Goal: Information Seeking & Learning: Learn about a topic

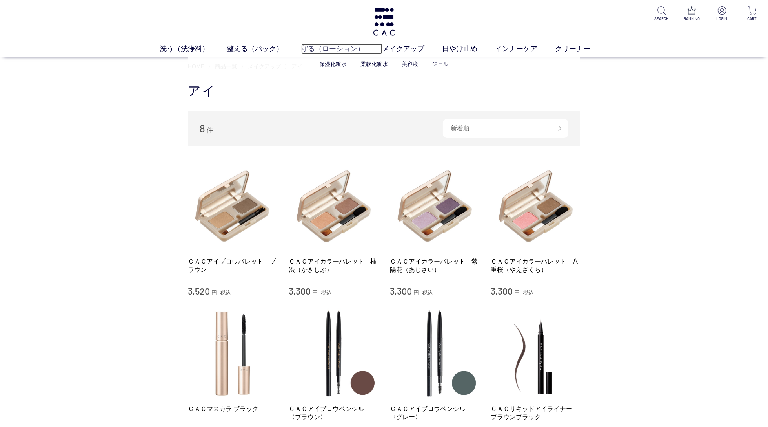
click at [339, 49] on link "守る（ローション）" at bounding box center [341, 49] width 81 height 11
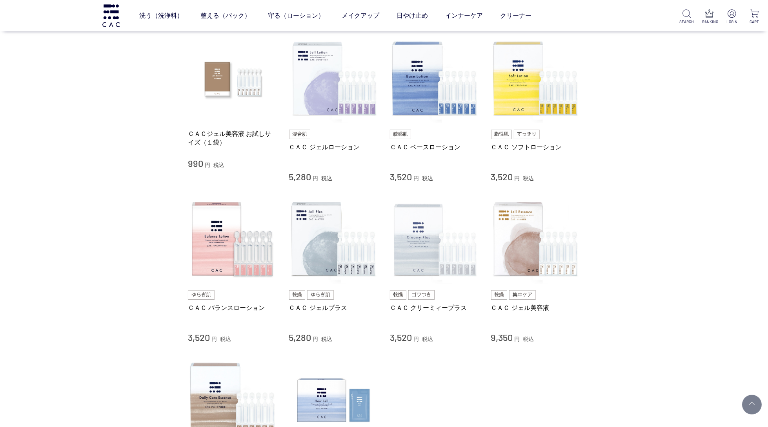
scroll to position [162, 0]
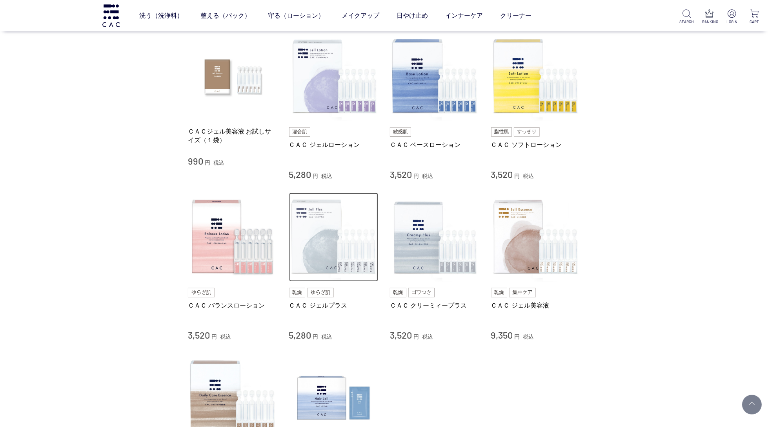
click at [327, 215] on img at bounding box center [333, 236] width 89 height 89
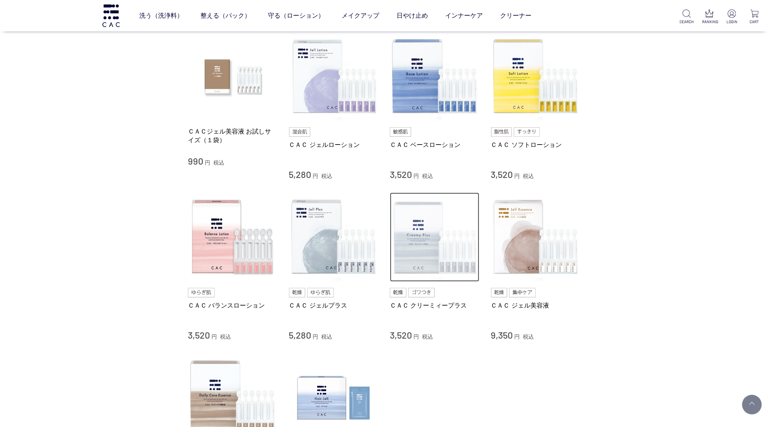
click at [407, 256] on img at bounding box center [434, 236] width 89 height 89
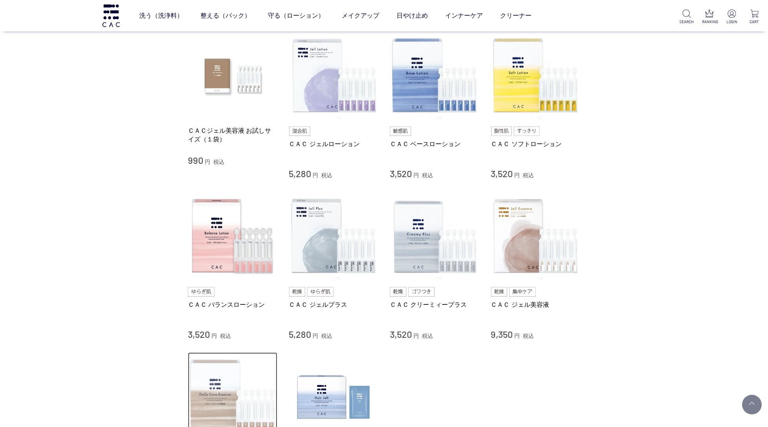
click at [235, 371] on img at bounding box center [232, 396] width 89 height 89
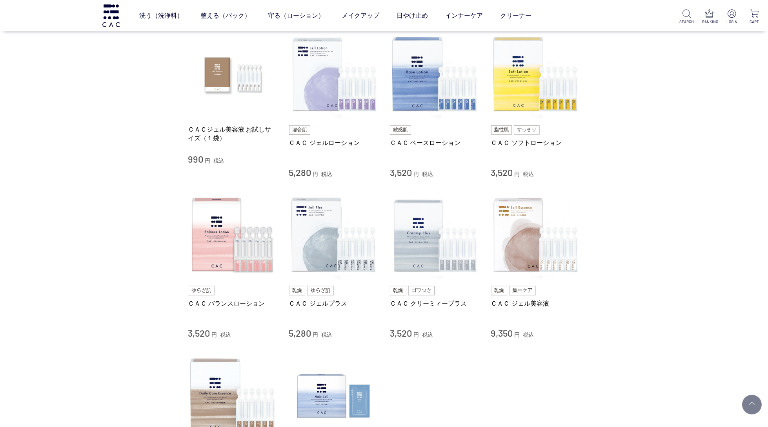
scroll to position [161, 0]
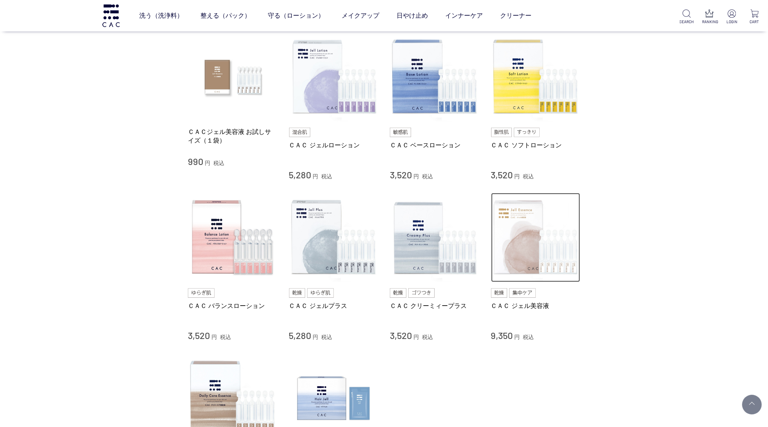
click at [528, 263] on img at bounding box center [535, 237] width 89 height 89
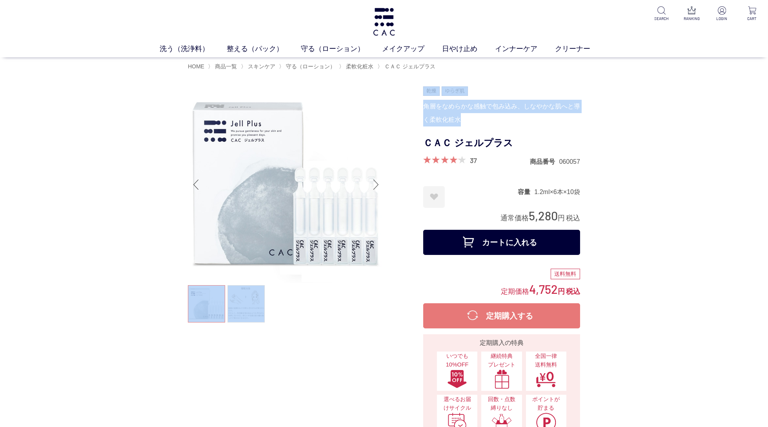
scroll to position [1, 0]
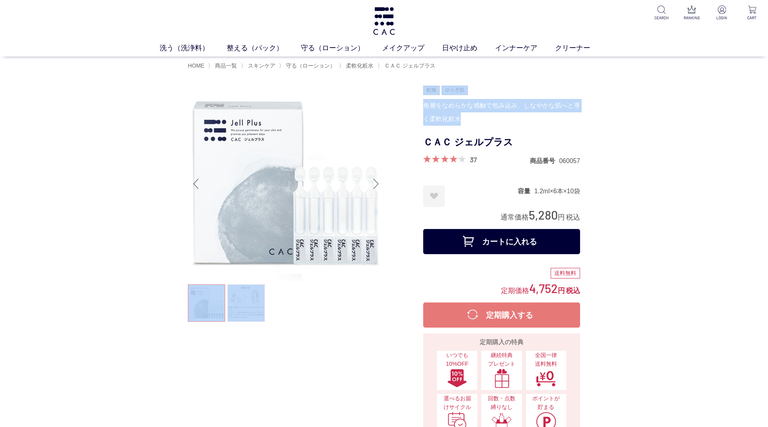
drag, startPoint x: 465, startPoint y: 120, endPoint x: 420, endPoint y: 112, distance: 45.4
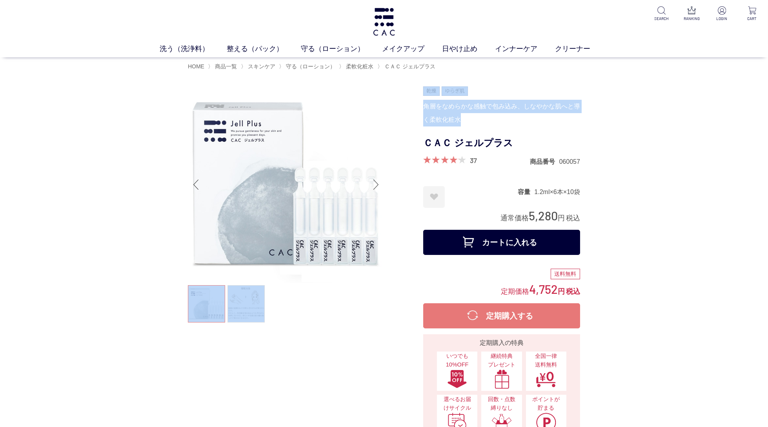
drag, startPoint x: 451, startPoint y: 109, endPoint x: 493, endPoint y: 111, distance: 42.0
click at [451, 109] on div "角層をなめらかな感触で包み込み、しなやかな肌へと導く柔軟化粧水" at bounding box center [501, 113] width 157 height 27
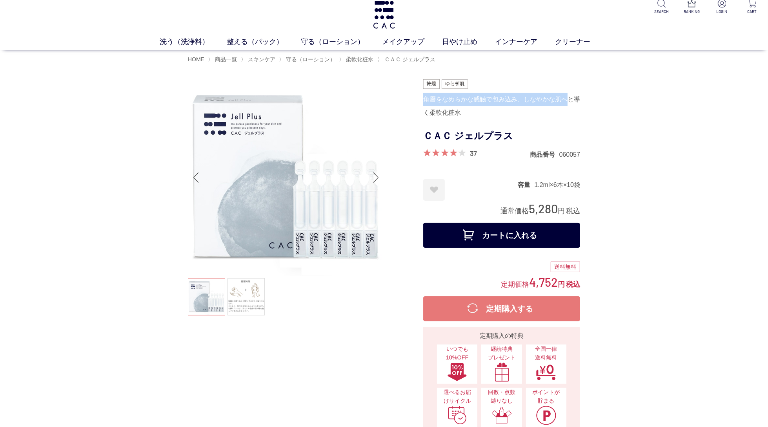
scroll to position [7, 0]
drag, startPoint x: 424, startPoint y: 99, endPoint x: 569, endPoint y: 102, distance: 144.8
click at [569, 102] on div "角層をなめらかな感触で包み込み、しなやかな肌へと導く柔軟化粧水" at bounding box center [501, 105] width 157 height 27
copy div "角層をなめらかな感触で包み込み、しなやかな肌へ"
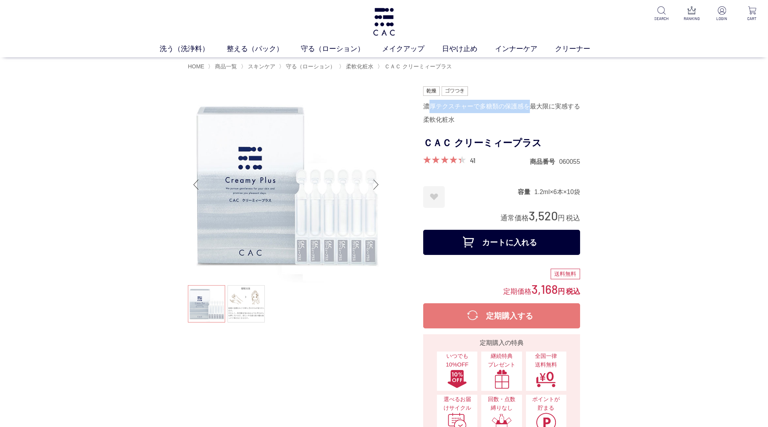
drag, startPoint x: 427, startPoint y: 106, endPoint x: 531, endPoint y: 113, distance: 104.2
click at [531, 113] on div "濃厚テクスチャーで多糖類の保護感を最大限に実感する柔軟化粧水" at bounding box center [501, 113] width 157 height 27
drag, startPoint x: 470, startPoint y: 106, endPoint x: 457, endPoint y: 108, distance: 12.7
click at [469, 107] on div "濃厚テクスチャーで多糖類の保護感を最大限に実感する柔軟化粧水" at bounding box center [501, 113] width 157 height 27
drag, startPoint x: 426, startPoint y: 106, endPoint x: 530, endPoint y: 109, distance: 103.6
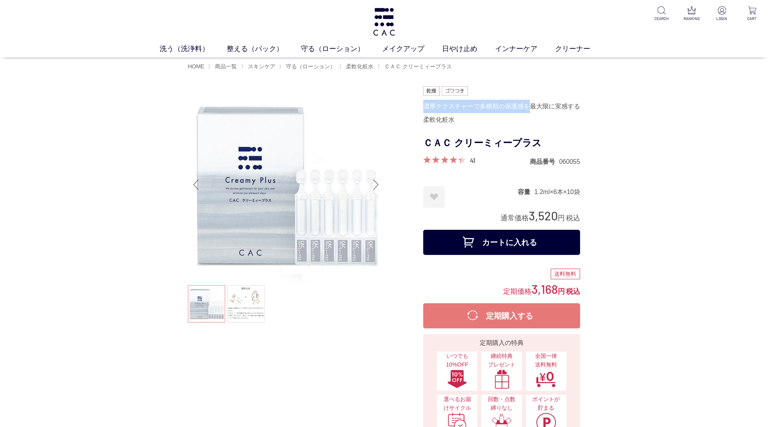
click at [530, 109] on div "濃厚テクスチャーで多糖類の保護感を最大限に実感する柔軟化粧水" at bounding box center [501, 113] width 157 height 27
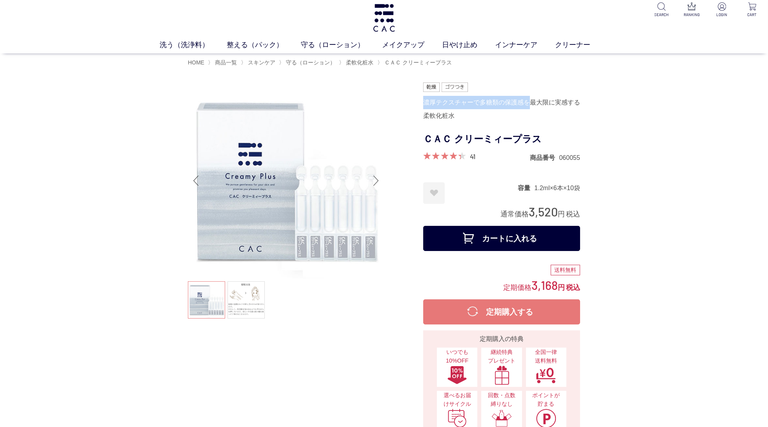
copy div "濃厚テクスチャーで多糖類の保護感を"
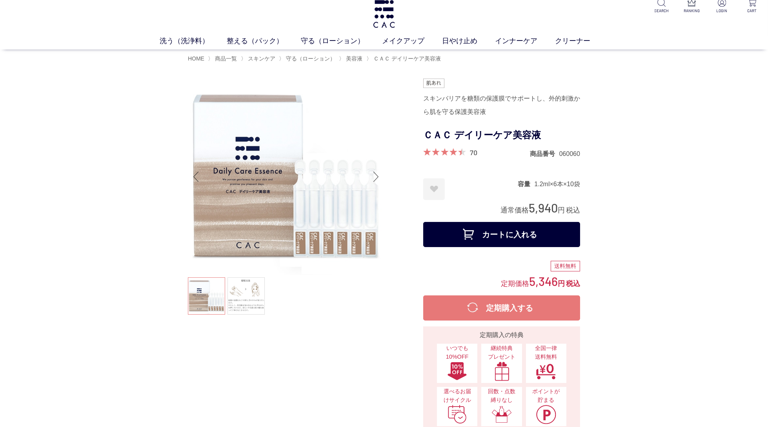
scroll to position [9, 0]
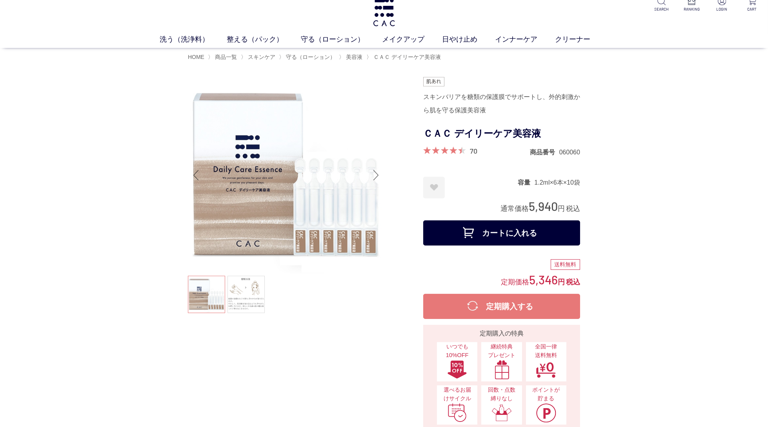
drag, startPoint x: 447, startPoint y: 98, endPoint x: 434, endPoint y: 97, distance: 13.4
click at [447, 98] on div "スキンバリアを糖類の保護膜でサポートし、外的刺激から肌を守る保護美容液" at bounding box center [501, 103] width 157 height 27
drag, startPoint x: 422, startPoint y: 96, endPoint x: 445, endPoint y: 97, distance: 22.4
click at [449, 98] on div "スキンバリアを糖類の保護膜でサポートし、外的刺激から肌を守る保護美容液" at bounding box center [501, 103] width 157 height 27
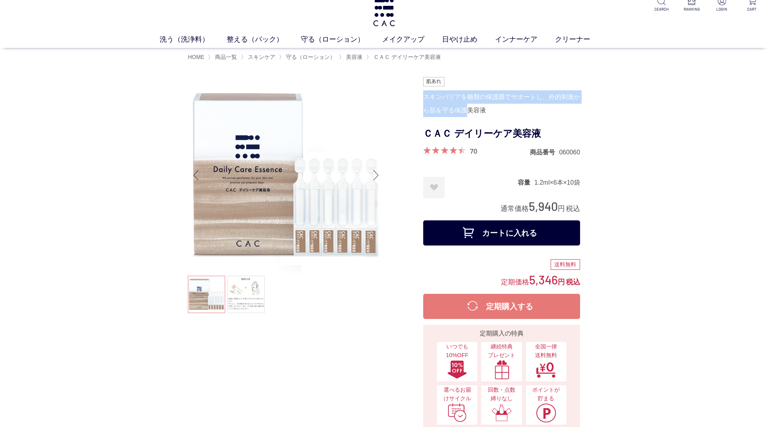
drag, startPoint x: 424, startPoint y: 97, endPoint x: 468, endPoint y: 112, distance: 46.7
click at [468, 112] on div "スキンバリアを糖類の保護膜でサポートし、外的刺激から肌を守る保護美容液" at bounding box center [501, 103] width 157 height 27
copy div "スキンバリアを糖類の保護膜でサポートし、外的刺激から肌を守る保護"
